Goal: Task Accomplishment & Management: Use online tool/utility

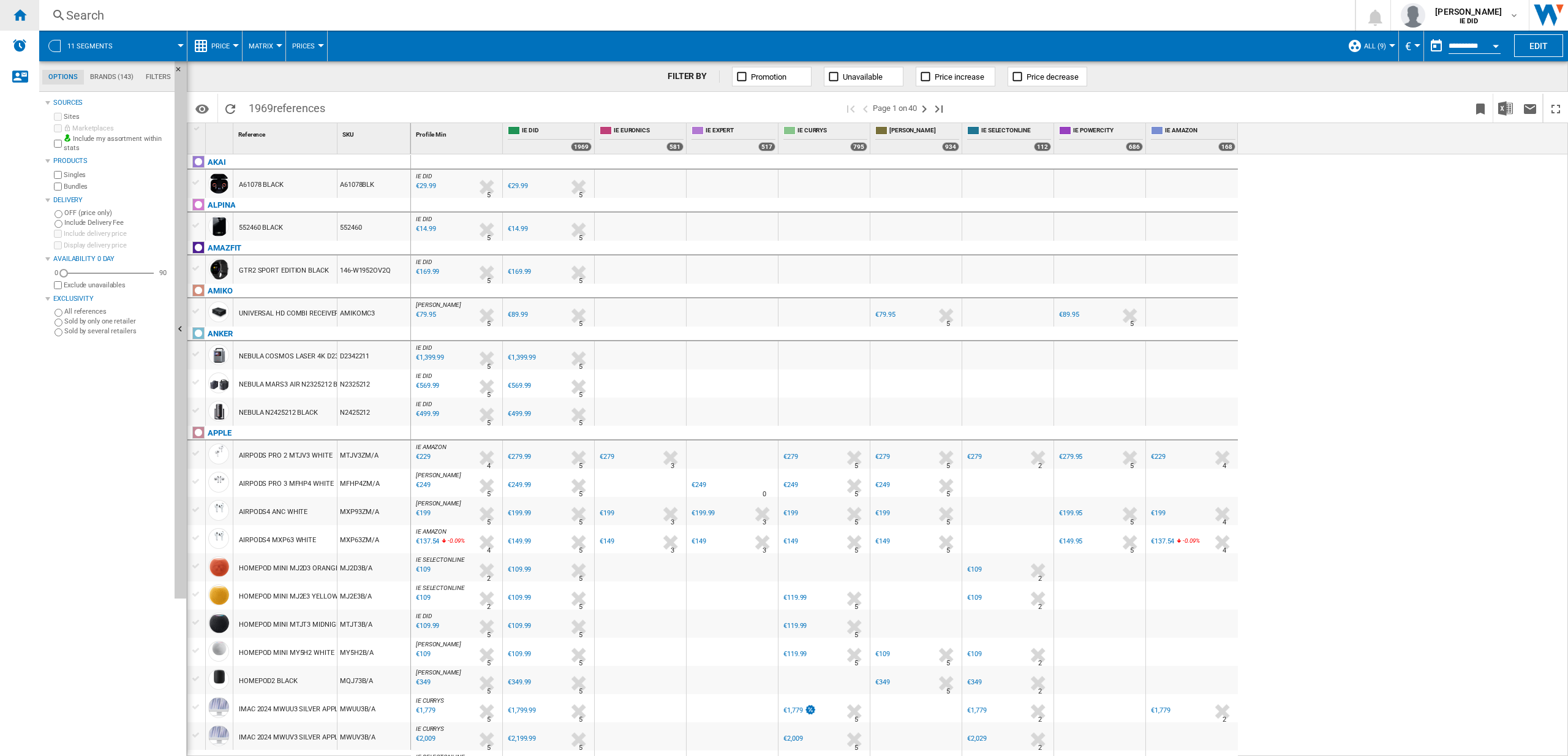
click at [18, 16] on ng-md-icon "Home" at bounding box center [20, 15] width 15 height 15
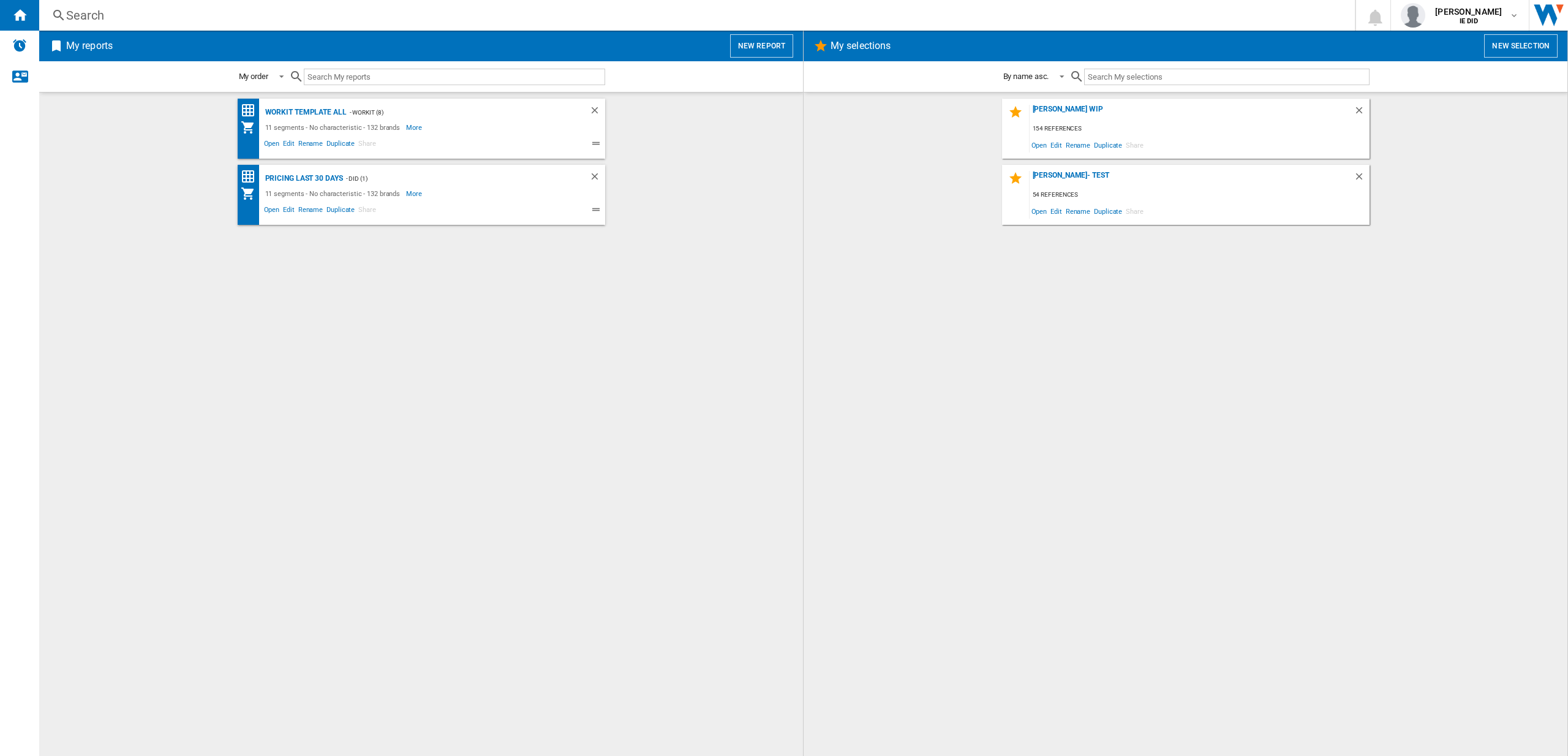
click at [793, 49] on div "My reports New report" at bounding box center [421, 46] width 764 height 31
click at [746, 48] on button "New report" at bounding box center [761, 46] width 63 height 23
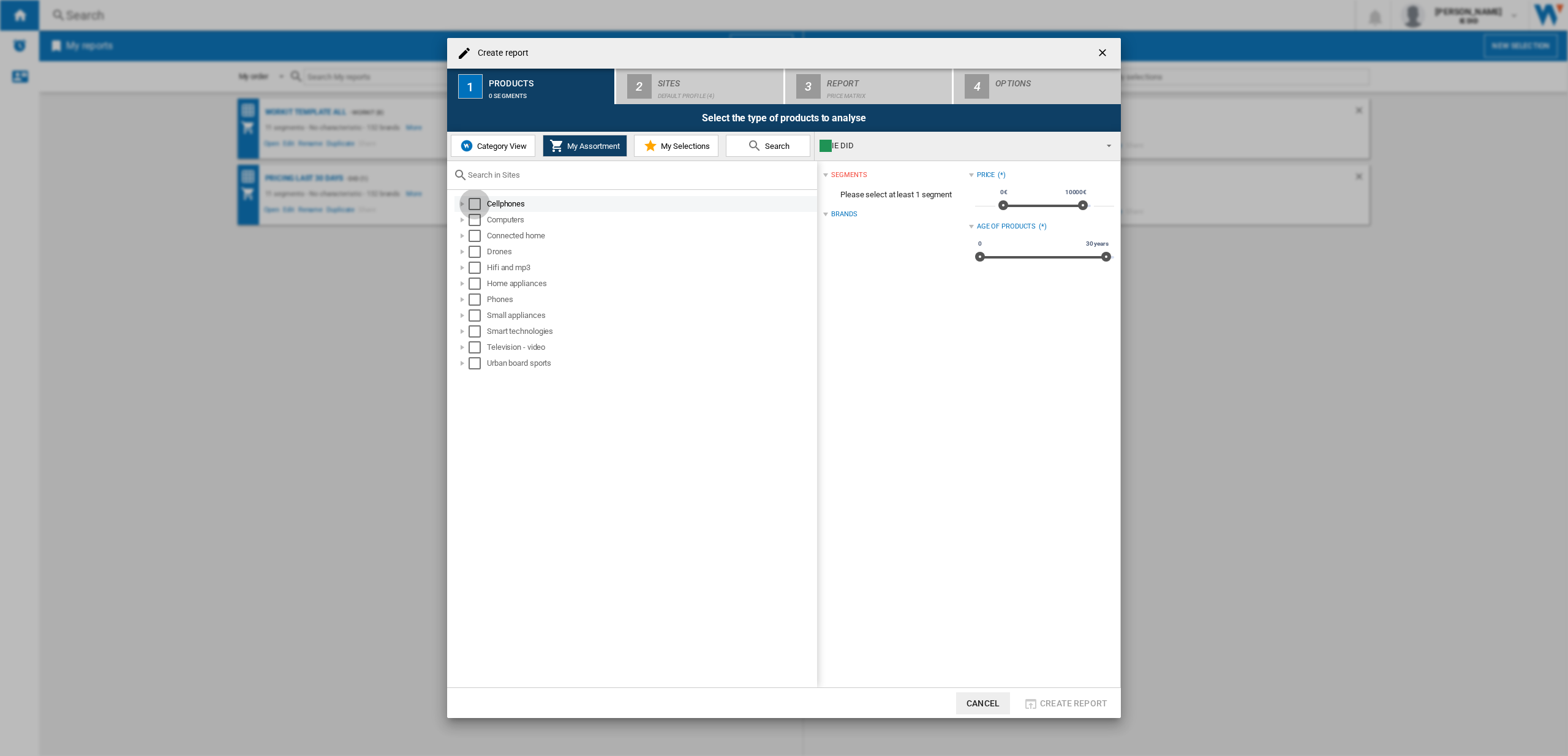
click at [477, 206] on div "Select" at bounding box center [474, 204] width 12 height 12
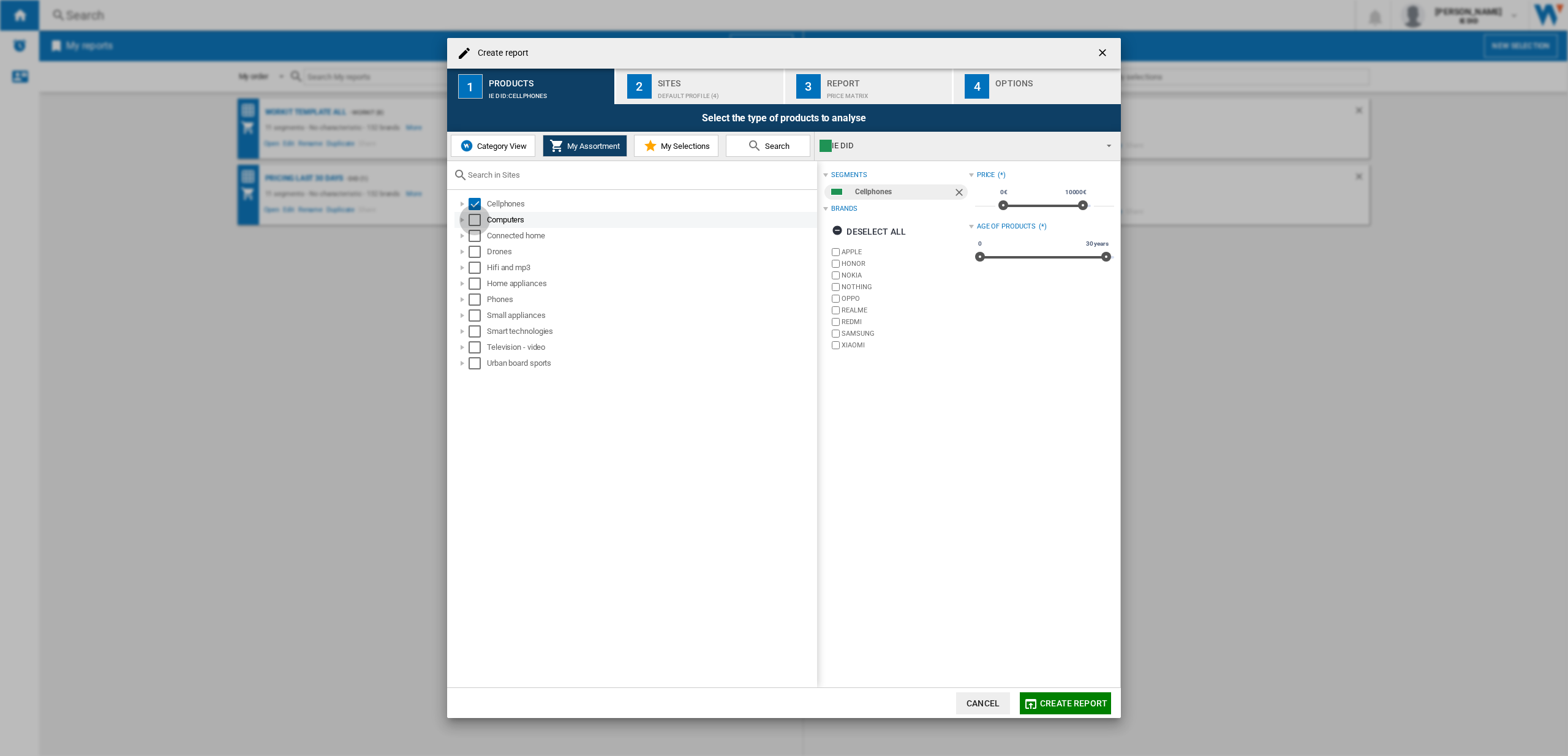
click at [472, 225] on div "Select" at bounding box center [474, 220] width 12 height 12
drag, startPoint x: 473, startPoint y: 235, endPoint x: 473, endPoint y: 246, distance: 11.0
click at [473, 236] on div "Select" at bounding box center [474, 236] width 12 height 12
click at [474, 258] on div "Drones" at bounding box center [636, 252] width 363 height 16
click at [474, 251] on div "Select" at bounding box center [474, 252] width 12 height 12
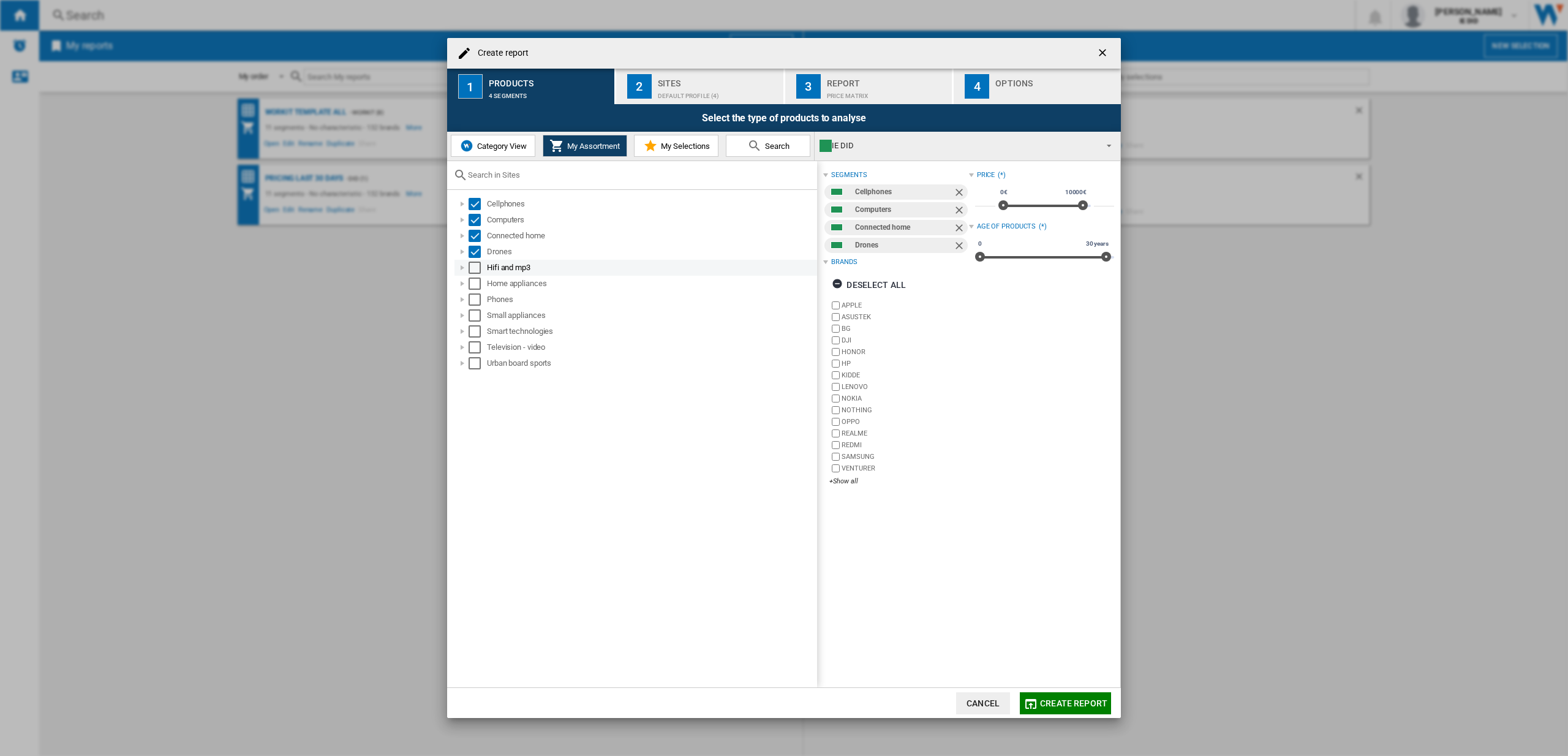
click at [474, 269] on div "Select" at bounding box center [474, 268] width 12 height 12
click at [474, 288] on div "Select" at bounding box center [474, 284] width 12 height 12
drag, startPoint x: 474, startPoint y: 301, endPoint x: 477, endPoint y: 307, distance: 6.7
click at [475, 301] on div "Select" at bounding box center [474, 300] width 12 height 12
click at [479, 316] on div "Select" at bounding box center [474, 316] width 12 height 12
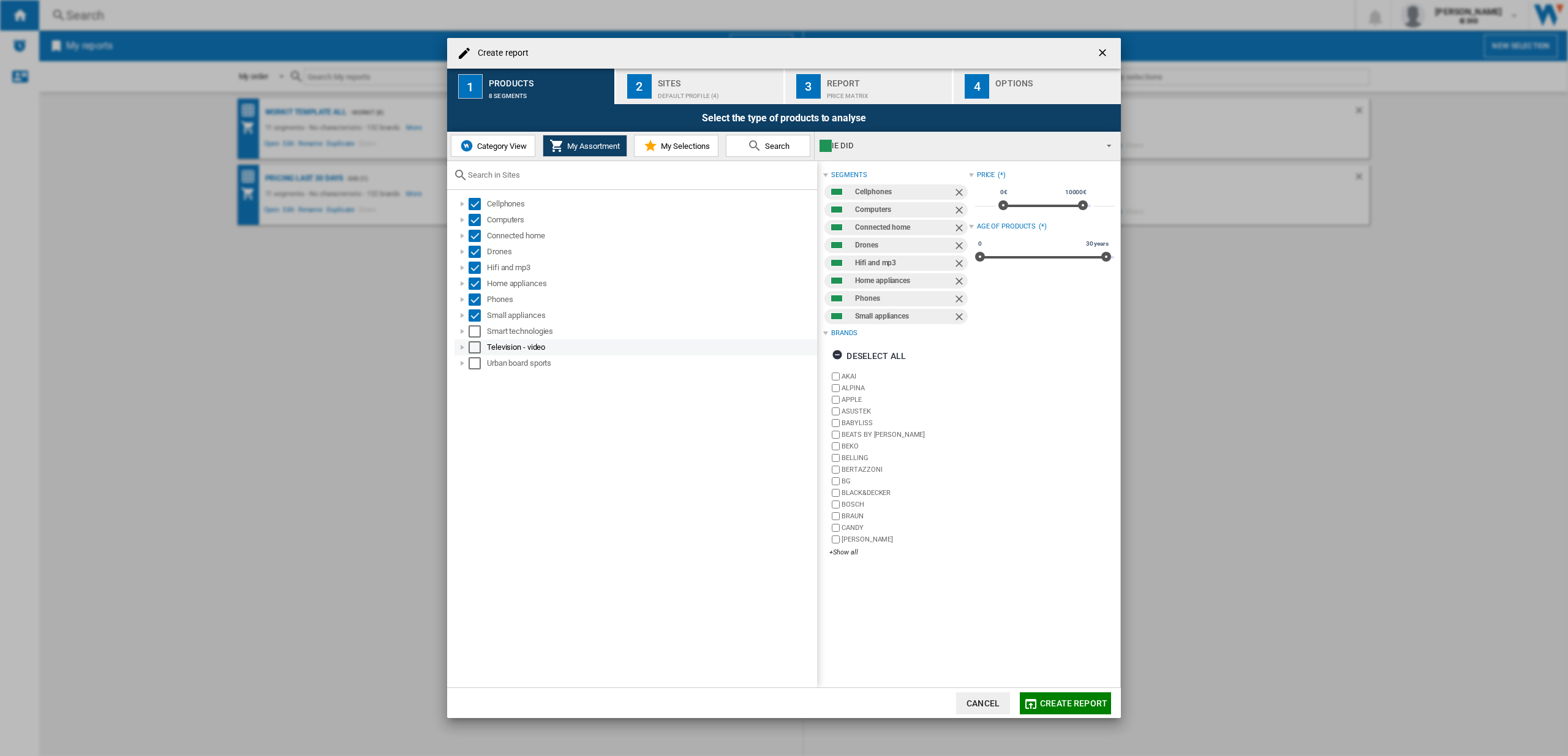
drag, startPoint x: 478, startPoint y: 334, endPoint x: 479, endPoint y: 343, distance: 9.1
click at [478, 334] on div "Select" at bounding box center [474, 332] width 12 height 12
click at [477, 350] on div "Select" at bounding box center [474, 347] width 12 height 12
click at [476, 362] on div "Select" at bounding box center [474, 364] width 12 height 12
click at [703, 81] on div "Sites" at bounding box center [718, 80] width 121 height 13
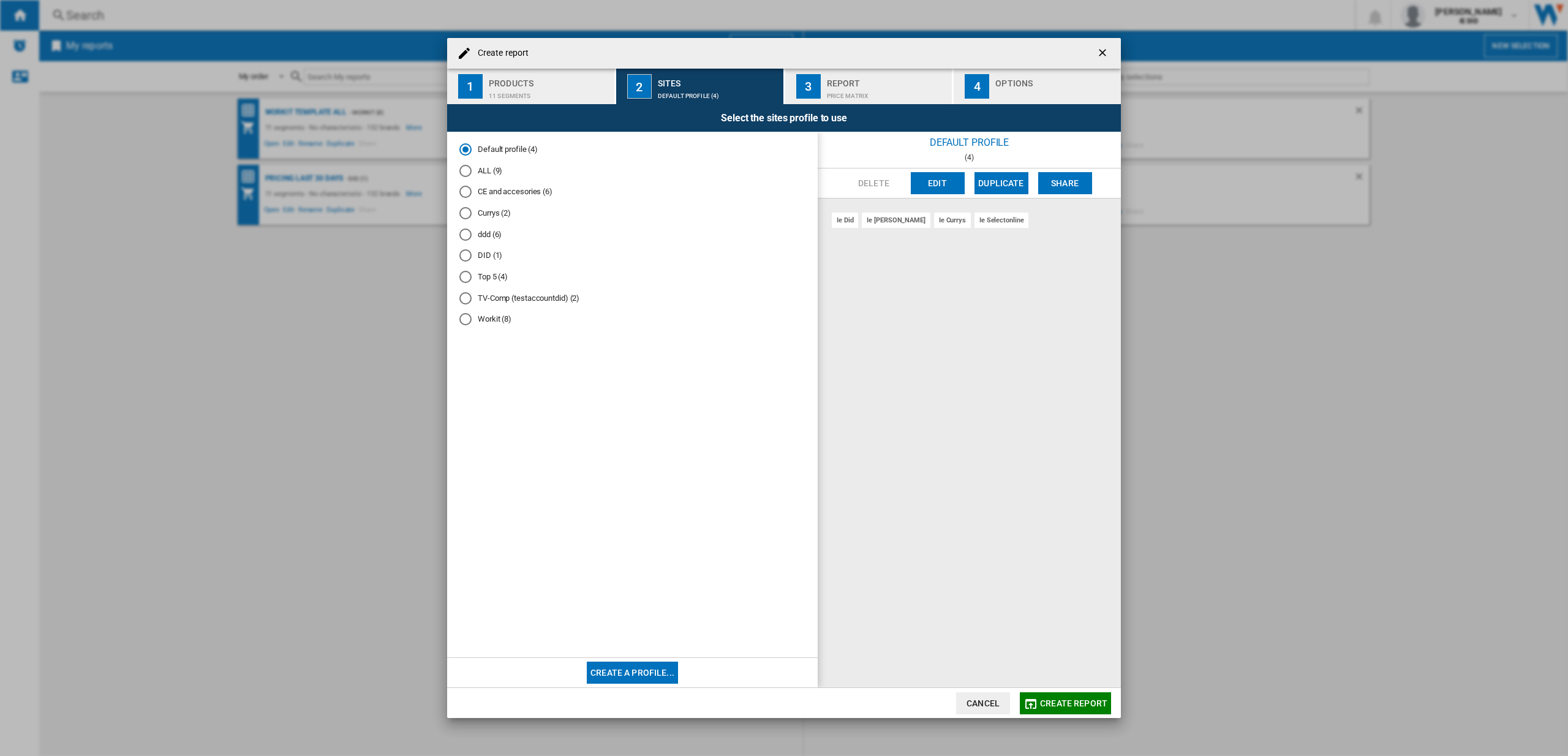
click at [466, 173] on div "ALL (9)" at bounding box center [466, 171] width 12 height 12
click at [1059, 705] on span "Create report" at bounding box center [1074, 704] width 67 height 10
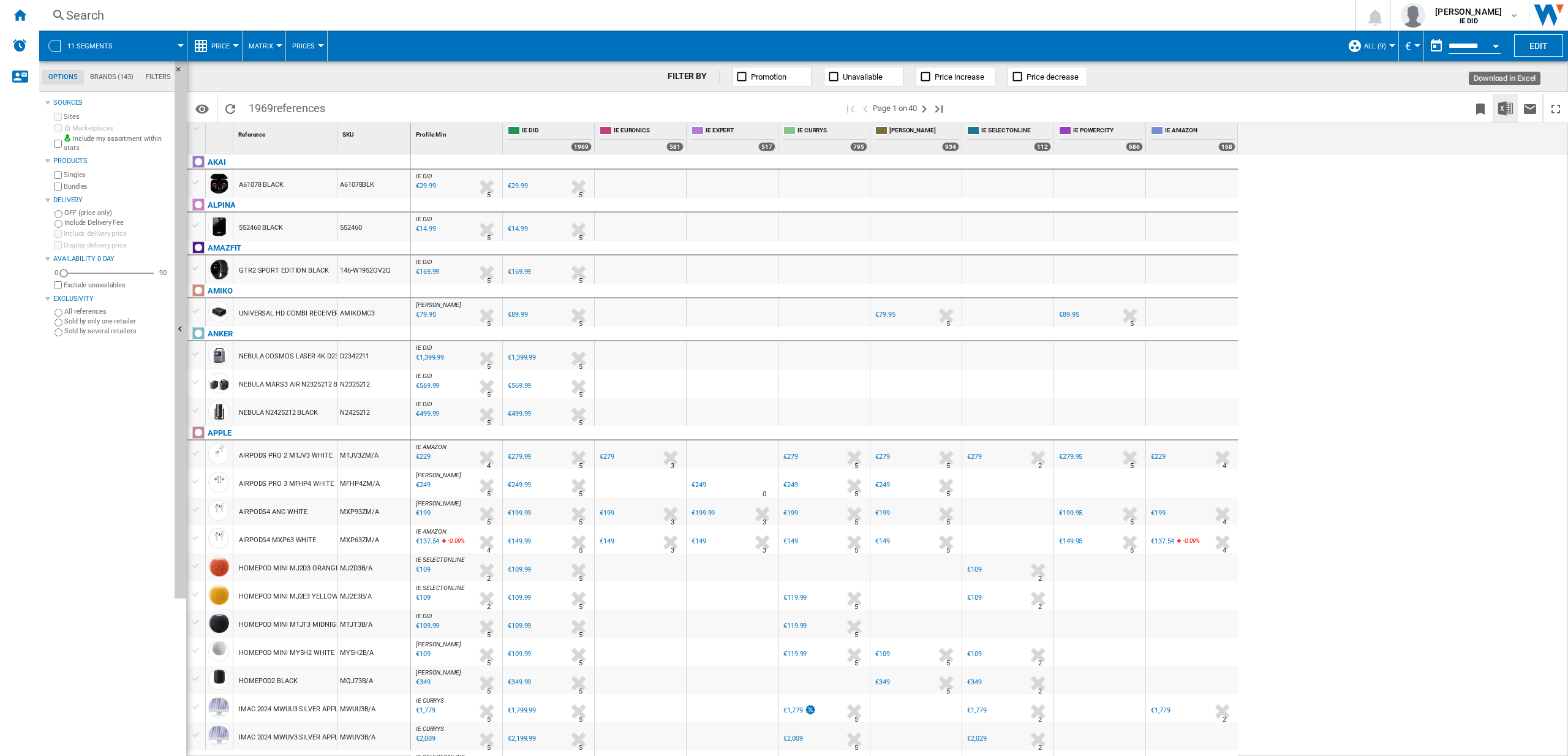
click at [1508, 107] on img "Download in Excel" at bounding box center [1506, 109] width 15 height 15
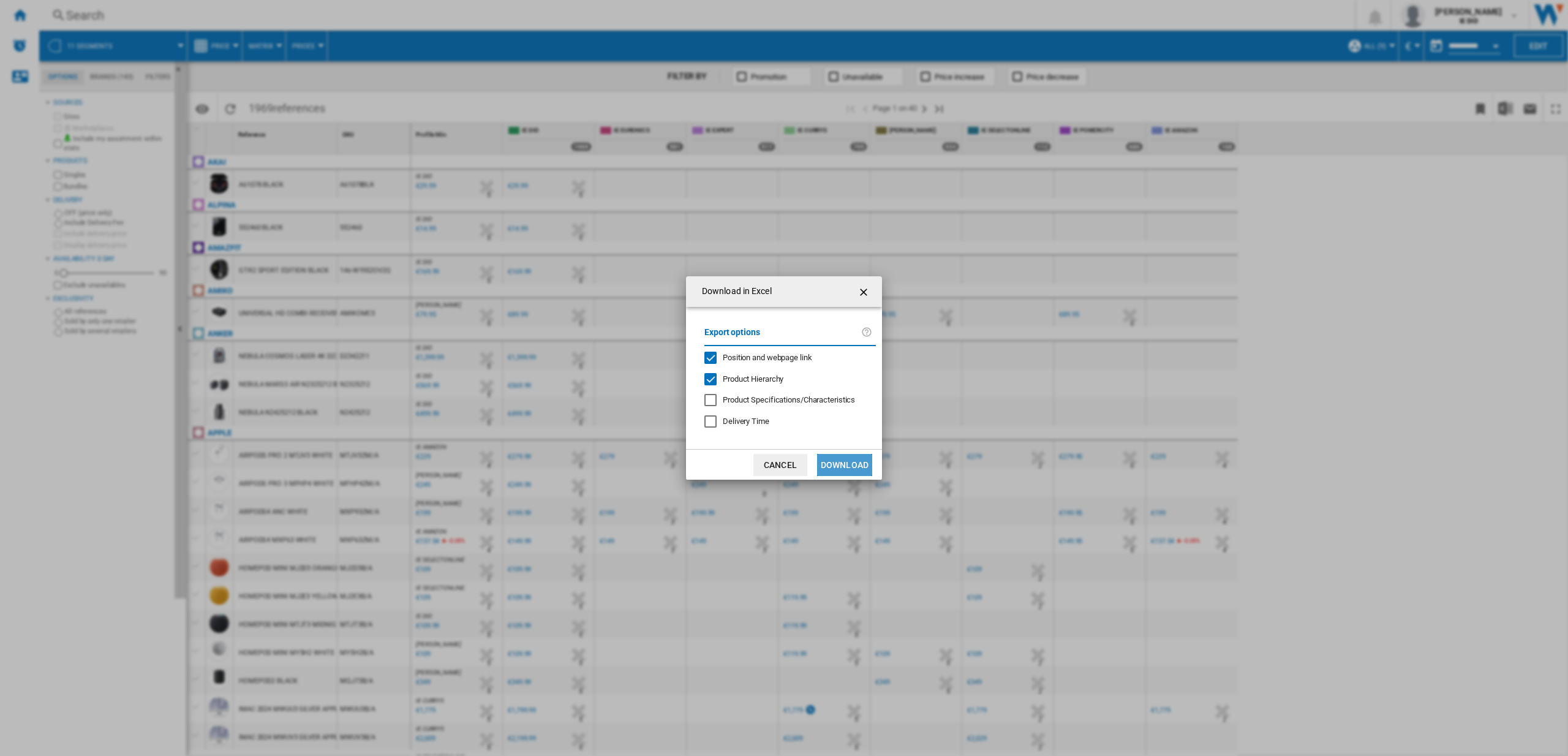
click at [848, 471] on button "Download" at bounding box center [844, 465] width 55 height 22
